Goal: Check status

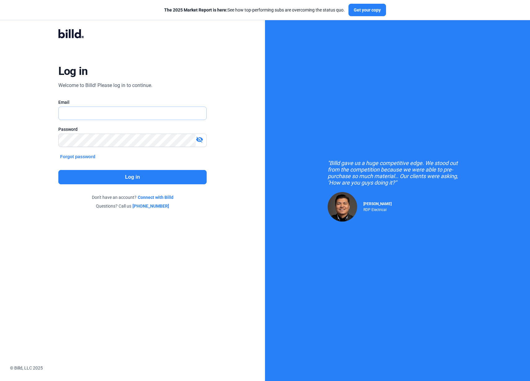
type input "[PERSON_NAME][EMAIL_ADDRESS][DOMAIN_NAME]"
click at [109, 181] on button "Log in" at bounding box center [132, 177] width 148 height 14
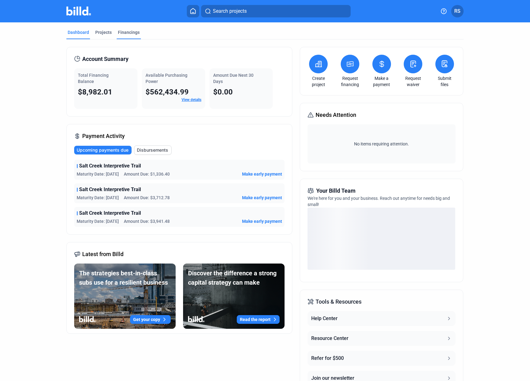
click at [127, 31] on div "Financings" at bounding box center [129, 32] width 22 height 6
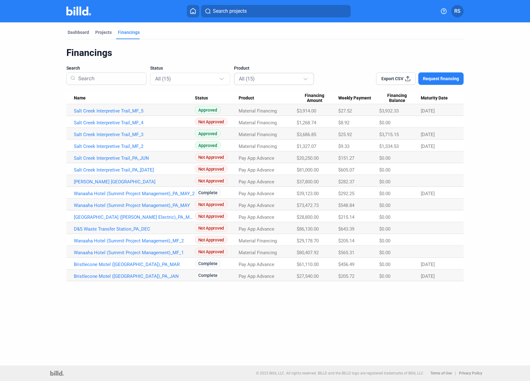
click at [272, 77] on div "All (15)" at bounding box center [271, 79] width 64 height 8
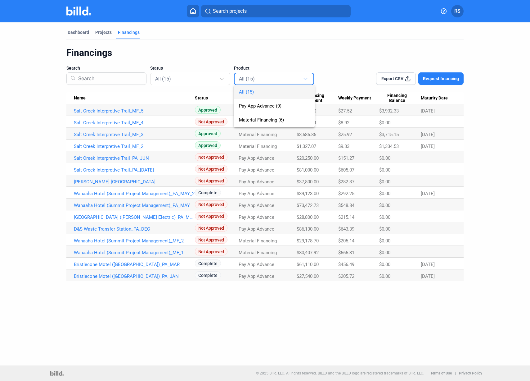
click at [217, 79] on div at bounding box center [265, 190] width 530 height 381
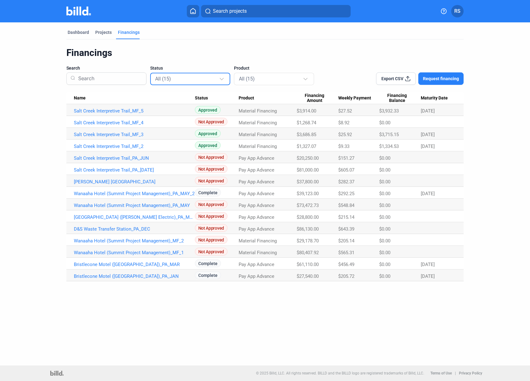
click at [217, 79] on div "All (15)" at bounding box center [187, 79] width 64 height 8
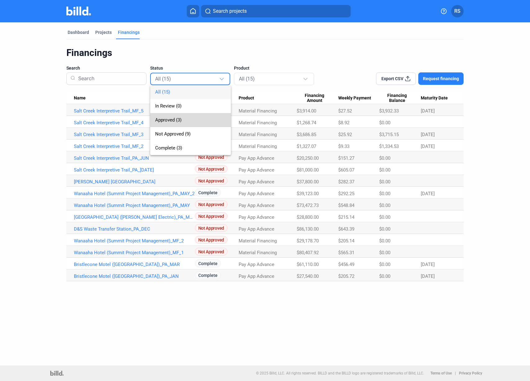
click at [195, 118] on span "Approved (3)" at bounding box center [190, 120] width 71 height 14
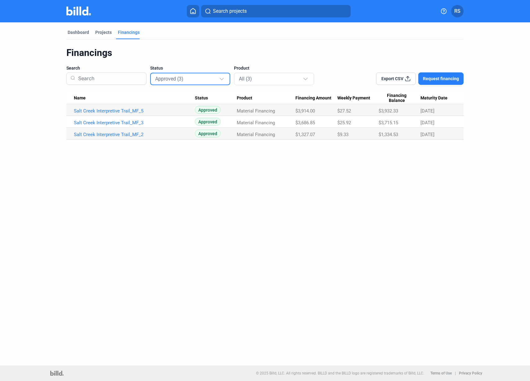
click at [337, 286] on div "Dashboard Projects Financings Financings Search Status Approved (3) Product All…" at bounding box center [265, 193] width 530 height 343
